Goal: Find contact information: Obtain details needed to contact an individual or organization

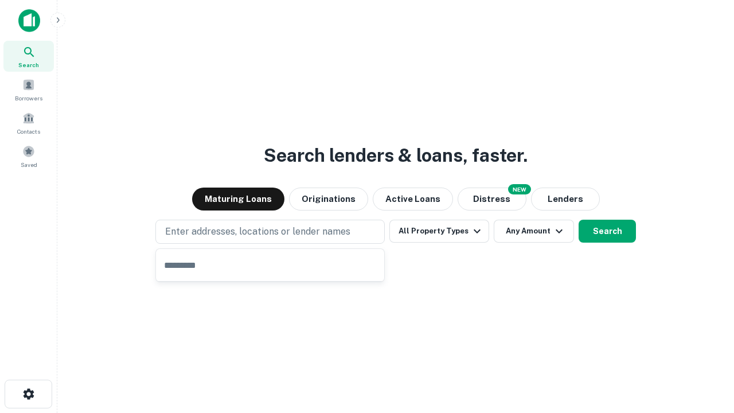
type input "**********"
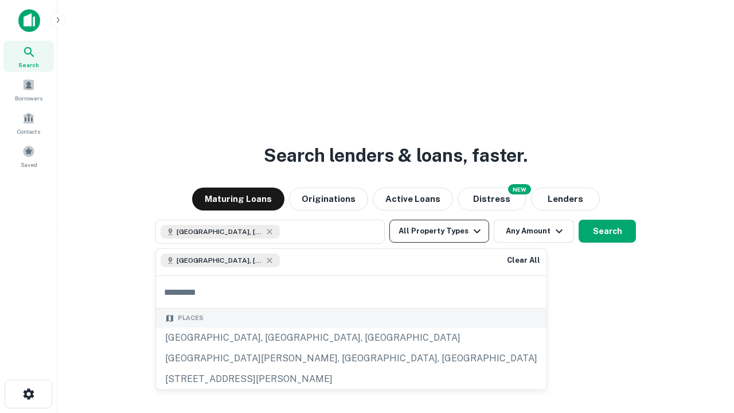
click at [439, 231] on button "All Property Types" at bounding box center [439, 231] width 100 height 23
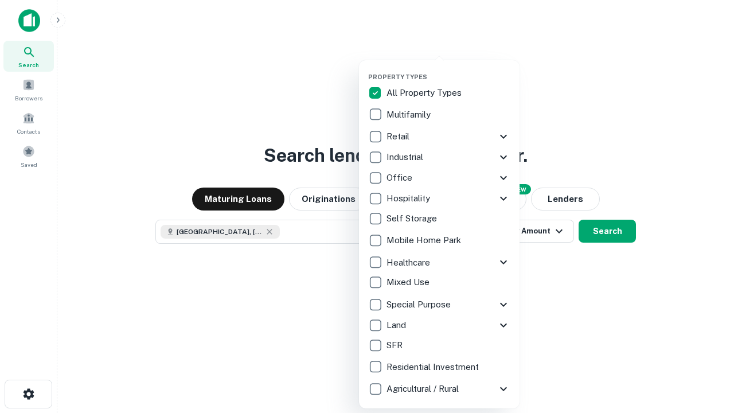
click at [448, 69] on button "button" at bounding box center [448, 69] width 160 height 1
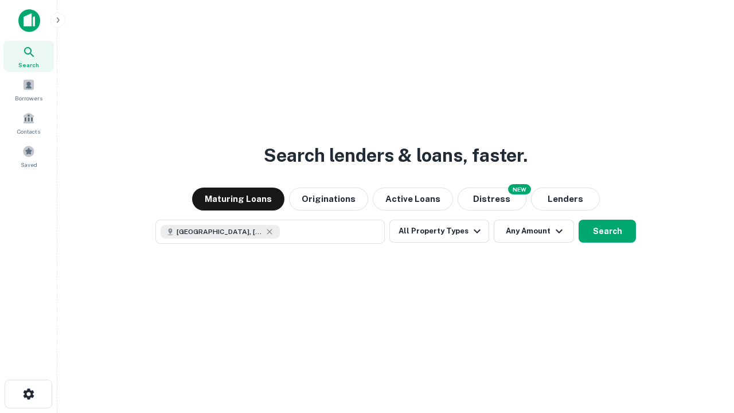
scroll to position [18, 0]
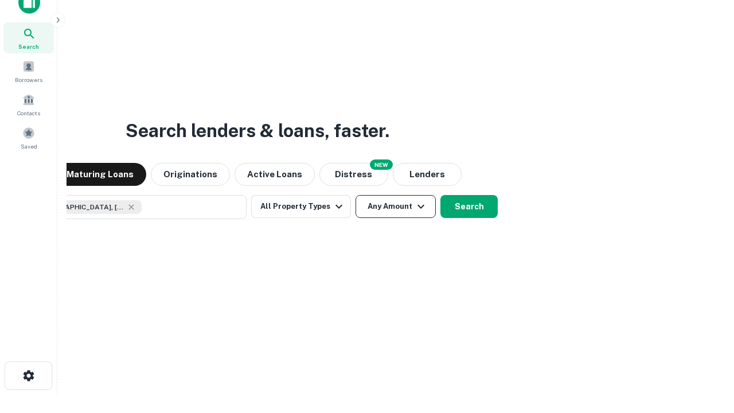
click at [355, 195] on button "Any Amount" at bounding box center [395, 206] width 80 height 23
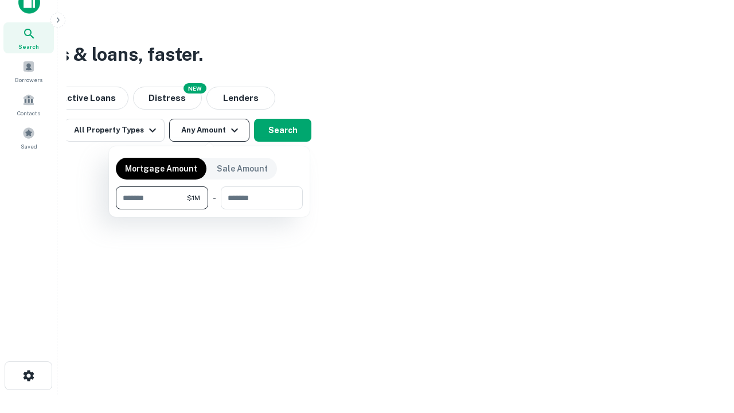
type input "*******"
click at [209, 209] on button "button" at bounding box center [209, 209] width 187 height 1
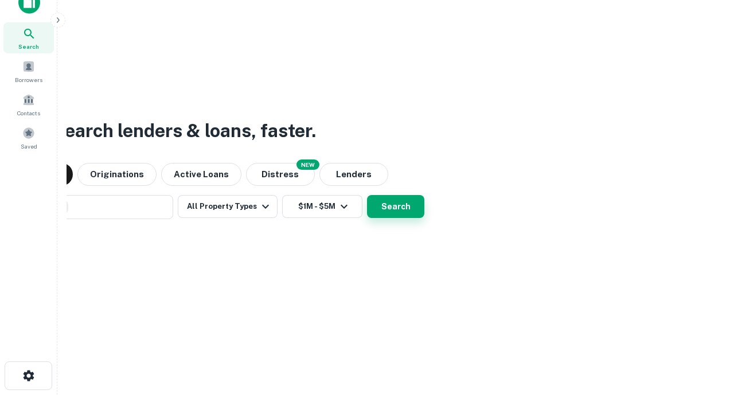
click at [367, 195] on button "Search" at bounding box center [395, 206] width 57 height 23
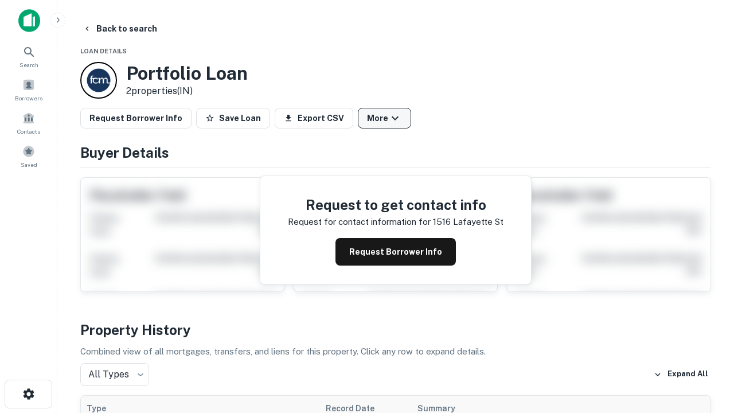
click at [384, 118] on button "More" at bounding box center [384, 118] width 53 height 21
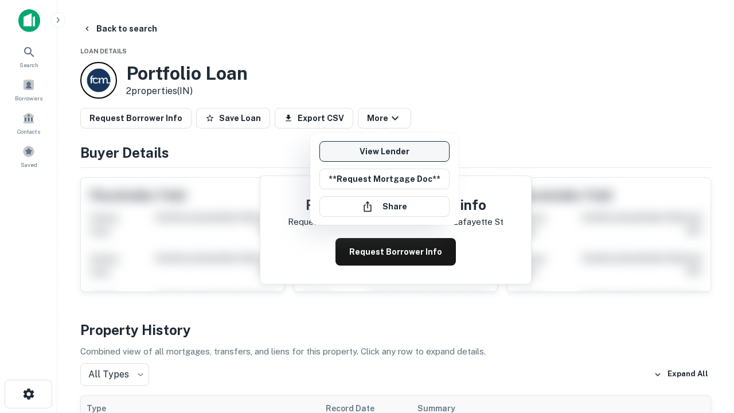
click at [384, 151] on link "View Lender" at bounding box center [384, 151] width 130 height 21
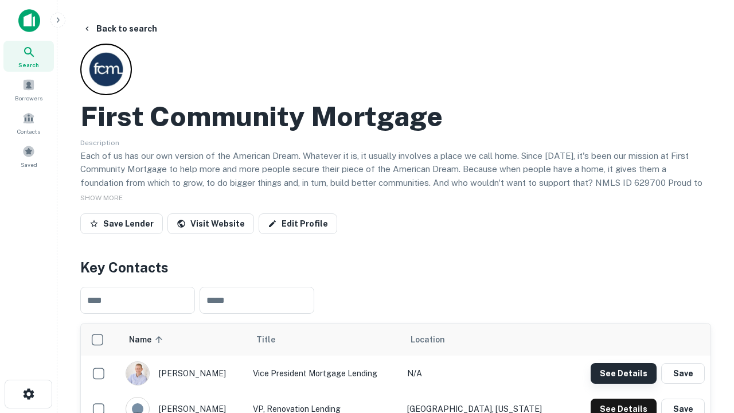
click at [623, 373] on button "See Details" at bounding box center [623, 373] width 66 height 21
